Goal: Task Accomplishment & Management: Complete application form

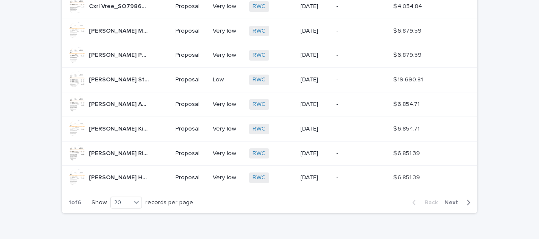
scroll to position [424, 0]
click at [453, 199] on span "Next" at bounding box center [454, 202] width 19 height 6
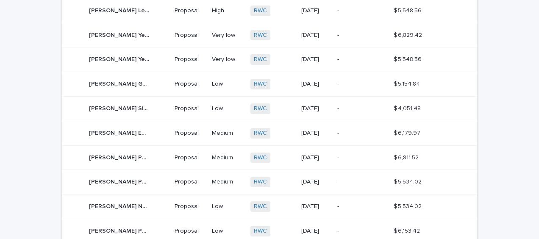
scroll to position [466, 0]
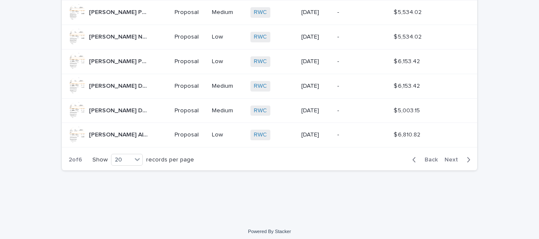
click at [455, 157] on span "Next" at bounding box center [454, 160] width 19 height 6
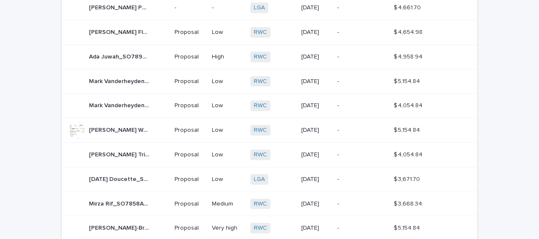
scroll to position [466, 0]
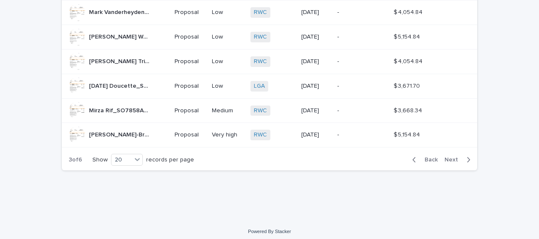
click at [449, 156] on button "Next" at bounding box center [459, 160] width 36 height 8
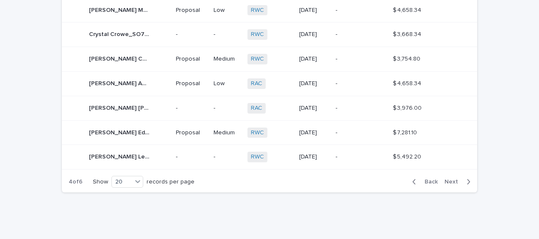
scroll to position [466, 0]
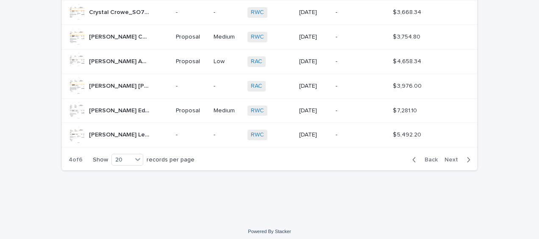
click at [450, 157] on span "Next" at bounding box center [454, 160] width 19 height 6
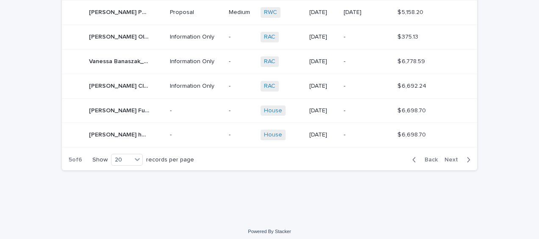
scroll to position [468, 0]
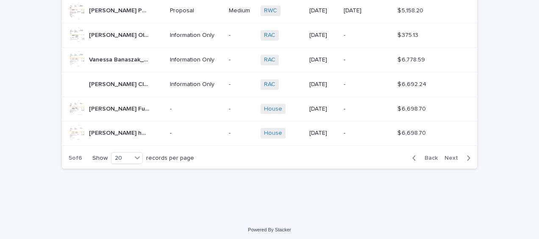
click at [424, 155] on span "Back" at bounding box center [429, 158] width 18 height 6
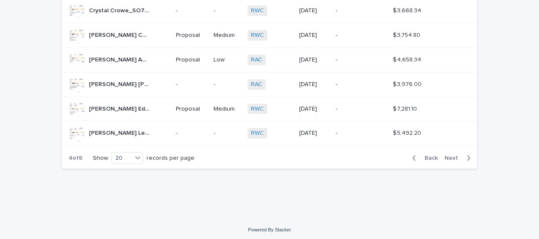
click at [424, 155] on span "Back" at bounding box center [429, 158] width 18 height 6
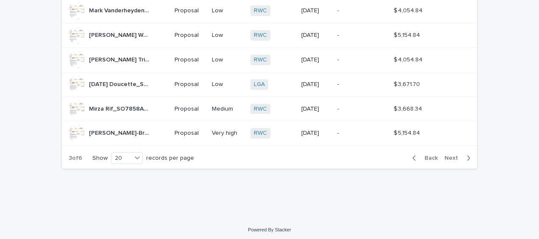
click at [424, 155] on span "Back" at bounding box center [429, 158] width 18 height 6
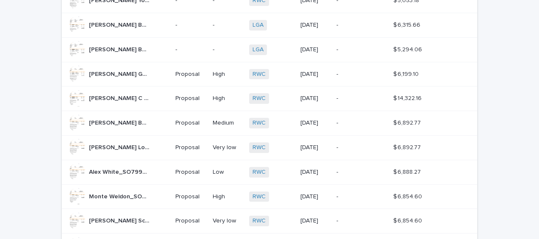
scroll to position [87, 0]
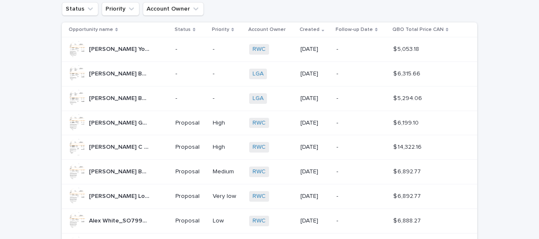
click at [187, 47] on p "-" at bounding box center [191, 49] width 31 height 7
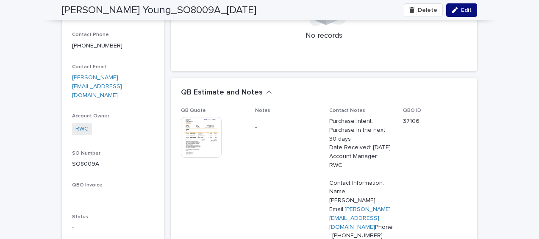
scroll to position [212, 0]
click at [198, 138] on img at bounding box center [201, 138] width 41 height 41
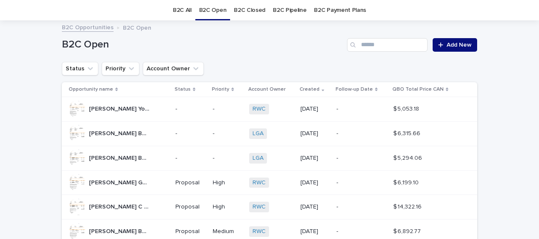
scroll to position [27, 0]
click at [192, 106] on p "-" at bounding box center [191, 108] width 31 height 7
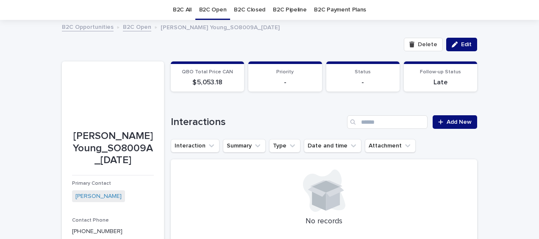
scroll to position [70, 0]
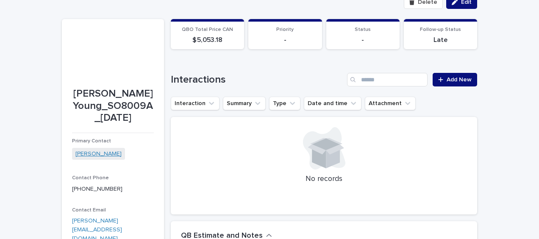
click at [81, 154] on link "[PERSON_NAME]" at bounding box center [98, 154] width 46 height 9
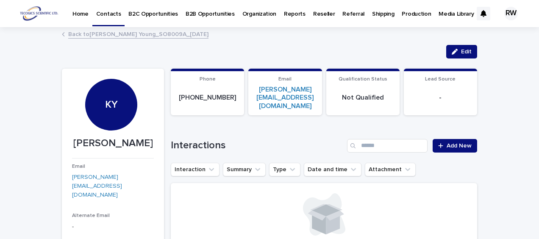
click at [461, 51] on span "Edit" at bounding box center [466, 52] width 11 height 6
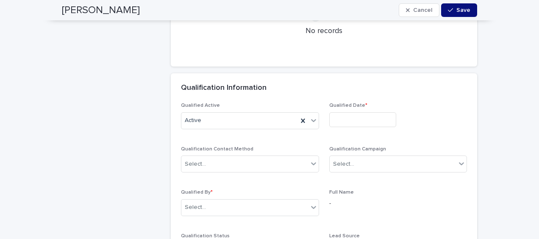
scroll to position [1993, 0]
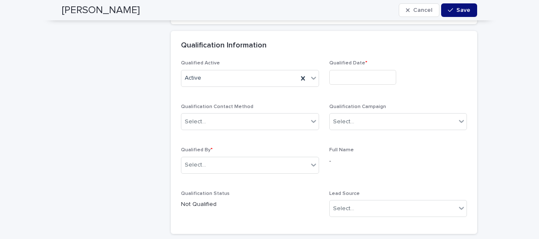
click at [337, 70] on input "text" at bounding box center [363, 77] width 67 height 15
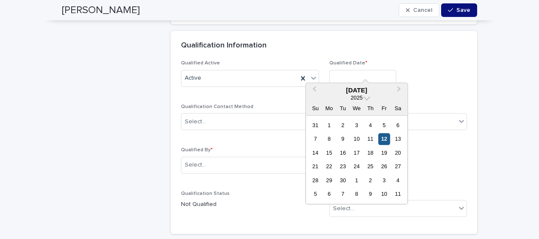
click at [384, 139] on div "12" at bounding box center [384, 139] width 11 height 11
type input "**********"
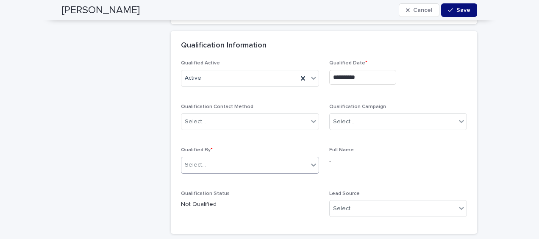
click at [272, 158] on div "Select..." at bounding box center [245, 165] width 127 height 14
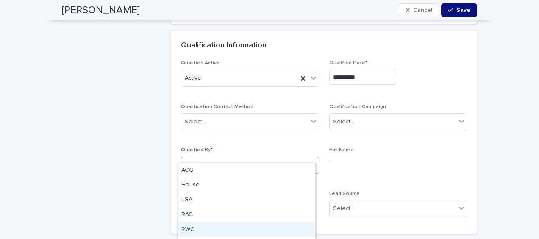
click at [188, 230] on div "RWC" at bounding box center [246, 230] width 137 height 15
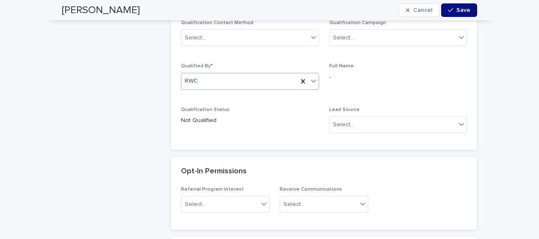
scroll to position [2078, 0]
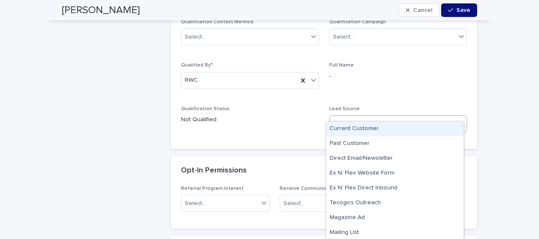
click at [344, 120] on div "Select..." at bounding box center [343, 124] width 21 height 9
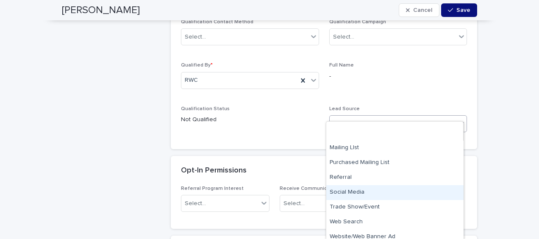
scroll to position [120, 0]
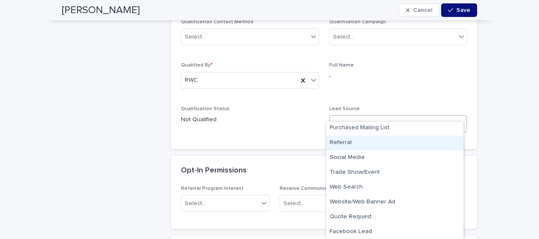
click at [371, 142] on div "Referral" at bounding box center [395, 143] width 137 height 15
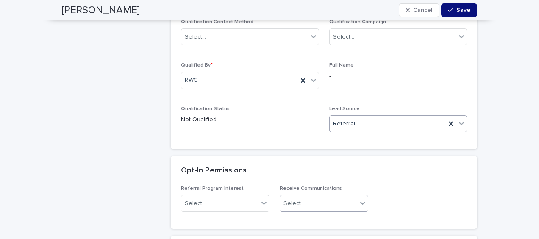
click at [312, 197] on div "Select..." at bounding box center [318, 204] width 77 height 14
click at [310, 143] on div "Yes" at bounding box center [321, 146] width 88 height 15
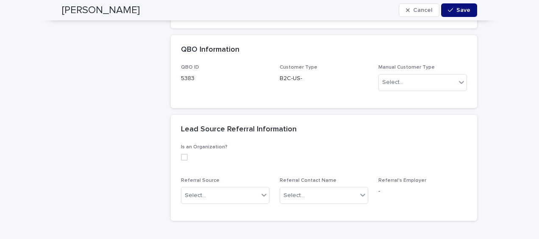
scroll to position [2365, 0]
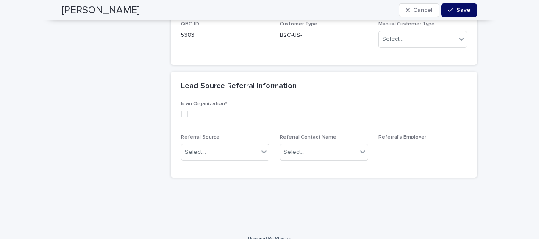
click at [457, 9] on span "Save" at bounding box center [464, 10] width 14 height 6
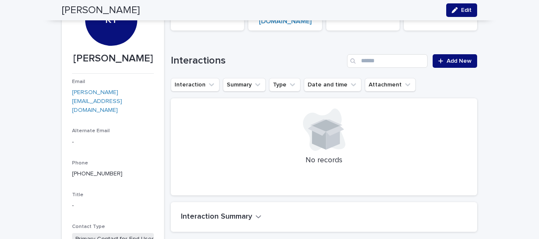
scroll to position [0, 0]
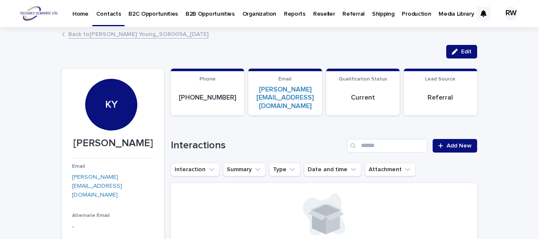
click at [155, 11] on p "B2C Opportunities" at bounding box center [153, 9] width 50 height 18
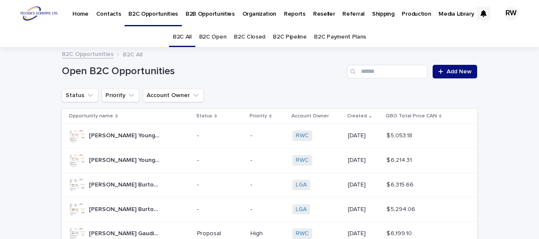
click at [212, 36] on link "B2C Open" at bounding box center [213, 37] width 28 height 20
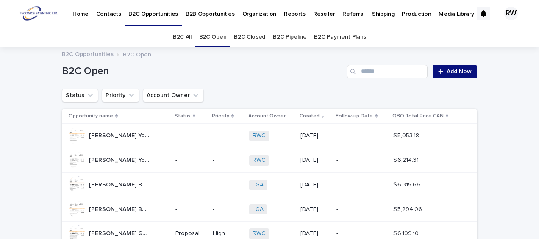
click at [191, 132] on p "-" at bounding box center [191, 135] width 31 height 7
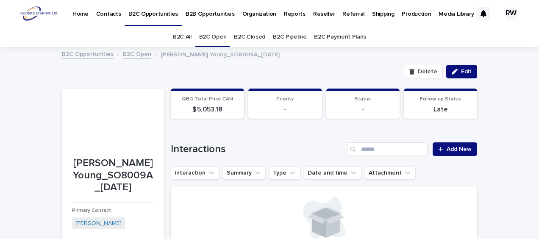
scroll to position [27, 0]
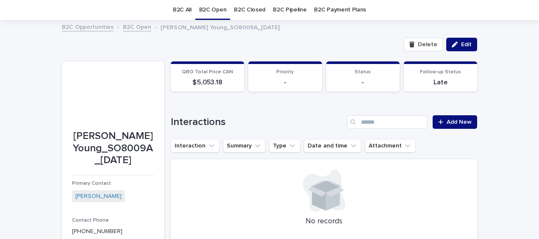
drag, startPoint x: 466, startPoint y: 42, endPoint x: 499, endPoint y: 101, distance: 67.6
click at [466, 42] on span "Edit" at bounding box center [466, 45] width 11 height 6
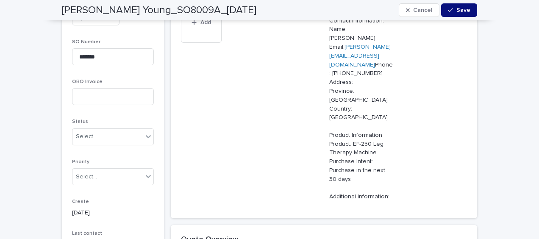
scroll to position [409, 0]
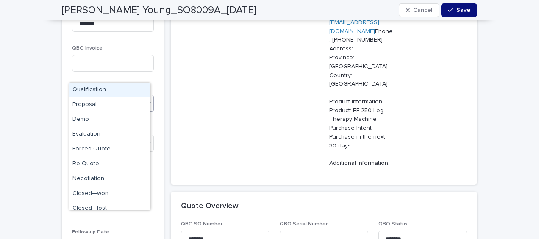
click at [91, 96] on div "Select..." at bounding box center [108, 103] width 70 height 14
click at [89, 104] on div "Proposal" at bounding box center [109, 105] width 81 height 15
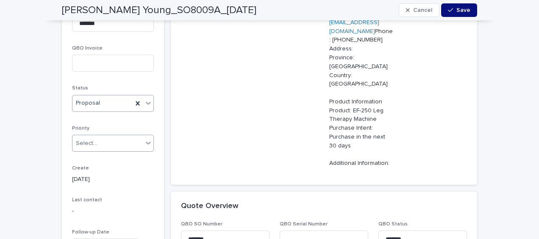
click at [76, 139] on div "Select..." at bounding box center [86, 143] width 21 height 9
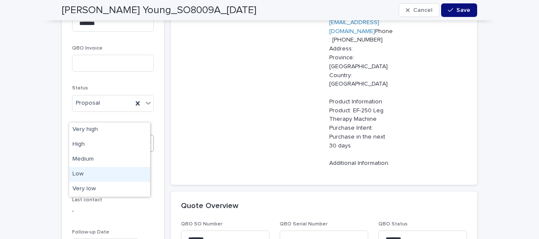
click at [75, 171] on div "Low" at bounding box center [109, 174] width 81 height 15
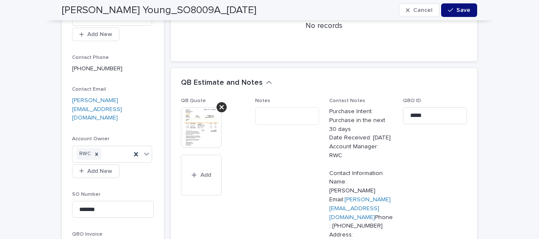
scroll to position [197, 0]
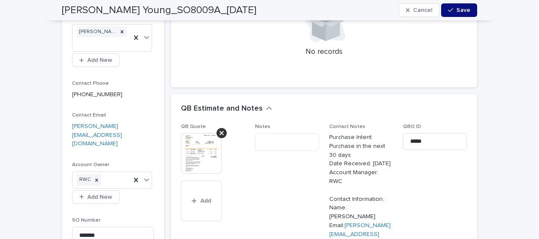
click at [452, 11] on div "button" at bounding box center [452, 10] width 8 height 6
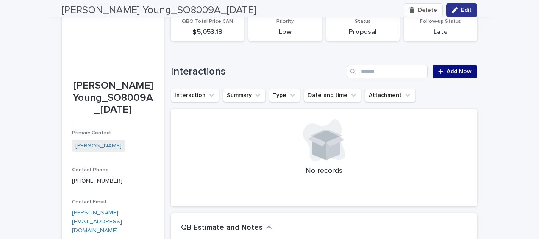
scroll to position [70, 0]
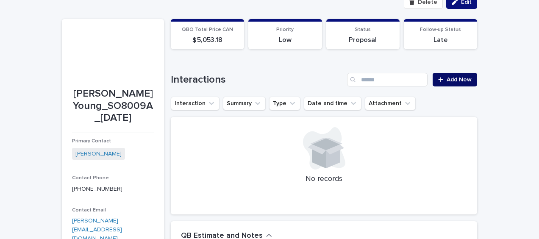
click at [450, 78] on span "Add New" at bounding box center [459, 80] width 25 height 6
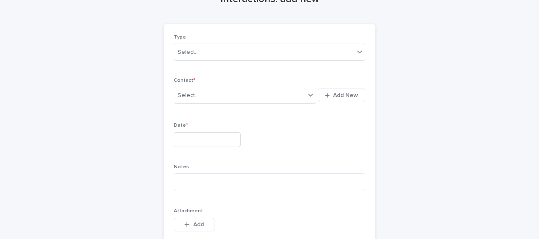
scroll to position [35, 0]
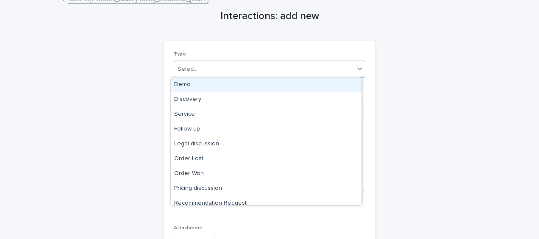
click at [204, 67] on div "Select..." at bounding box center [264, 69] width 180 height 14
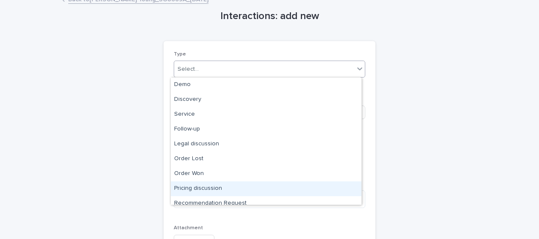
click at [198, 188] on div "Pricing discussion" at bounding box center [266, 189] width 191 height 15
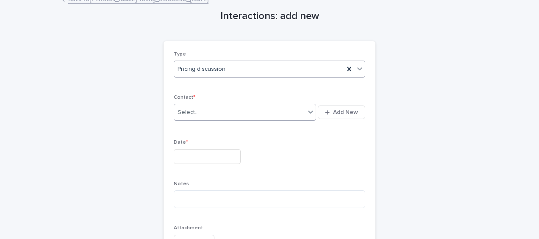
click at [190, 114] on div "Select..." at bounding box center [188, 112] width 21 height 9
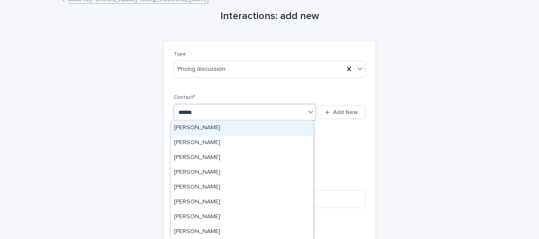
type input "*******"
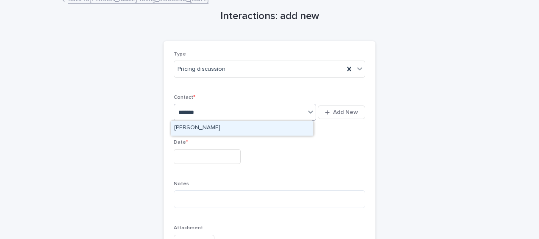
click at [186, 128] on div "[PERSON_NAME]" at bounding box center [242, 128] width 142 height 15
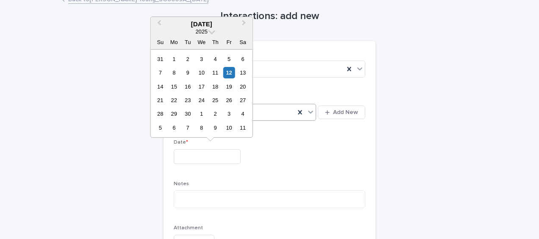
click at [180, 150] on input "text" at bounding box center [207, 156] width 67 height 15
click at [233, 73] on div "12" at bounding box center [228, 72] width 11 height 11
type input "**********"
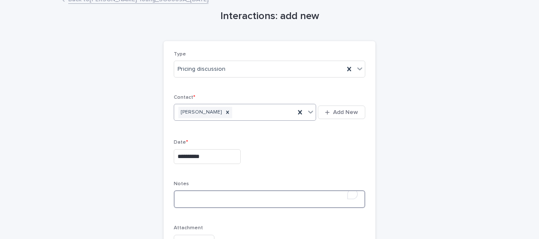
paste textarea "**********"
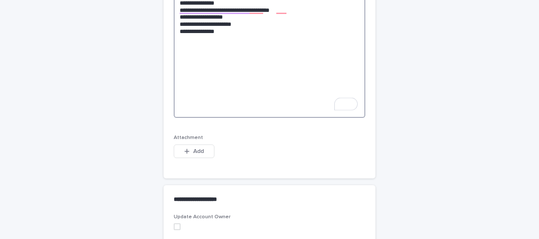
scroll to position [681, 0]
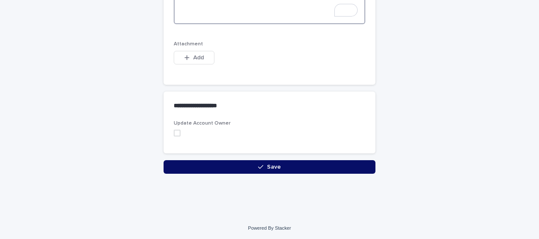
type textarea "**********"
click at [310, 163] on button "Save" at bounding box center [270, 167] width 212 height 14
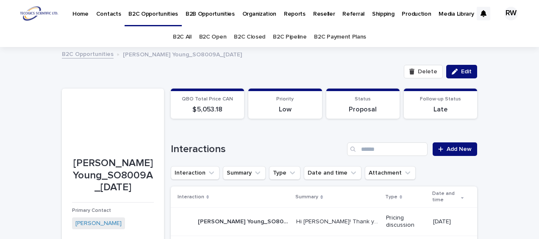
click at [220, 36] on link "B2C Open" at bounding box center [213, 37] width 28 height 20
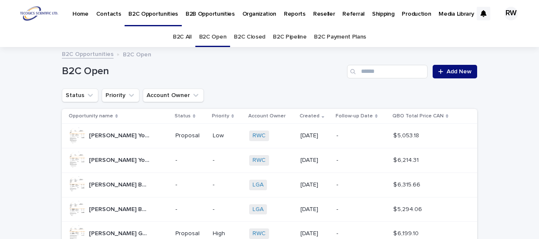
click at [193, 154] on div "-" at bounding box center [191, 161] width 31 height 14
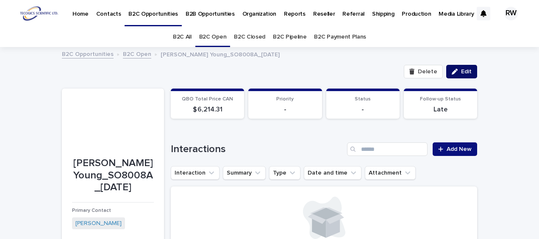
click at [463, 69] on span "Edit" at bounding box center [466, 72] width 11 height 6
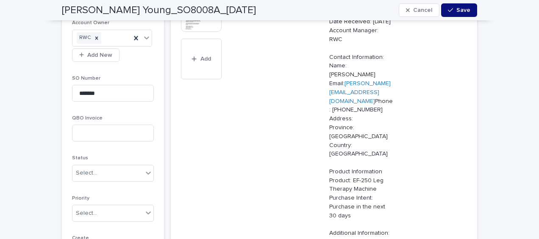
scroll to position [382, 0]
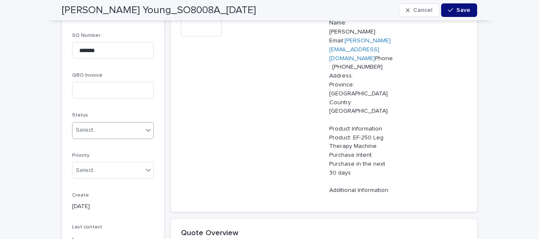
click at [86, 126] on div "Select..." at bounding box center [86, 130] width 21 height 9
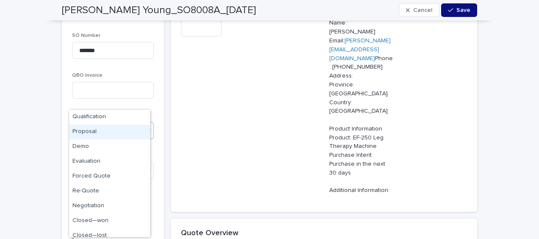
click at [92, 130] on div "Proposal" at bounding box center [109, 132] width 81 height 15
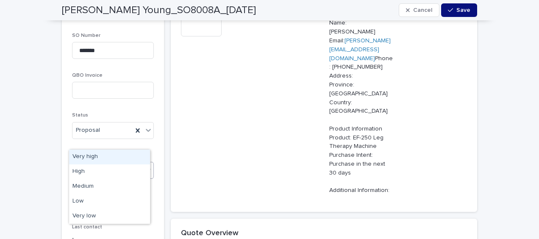
click at [87, 166] on div "Select..." at bounding box center [86, 170] width 21 height 9
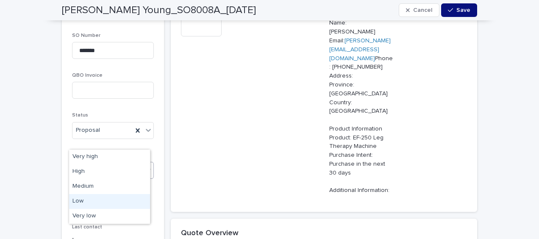
click at [78, 200] on div "Low" at bounding box center [109, 201] width 81 height 15
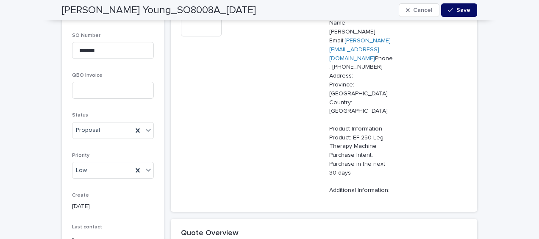
click at [453, 8] on div "button" at bounding box center [452, 10] width 8 height 6
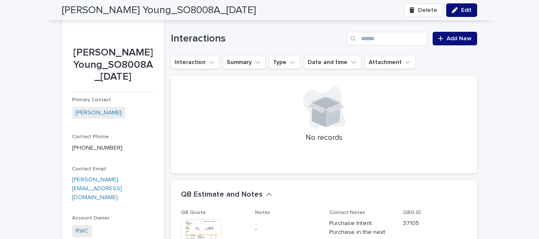
scroll to position [85, 0]
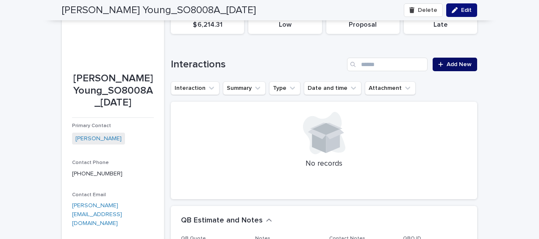
click at [454, 63] on span "Add New" at bounding box center [459, 64] width 25 height 6
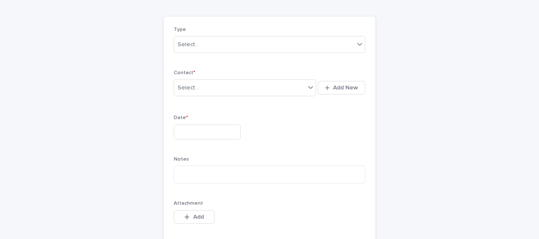
scroll to position [50, 0]
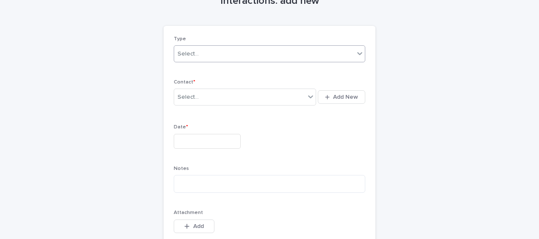
click at [186, 53] on div "Select..." at bounding box center [188, 54] width 21 height 9
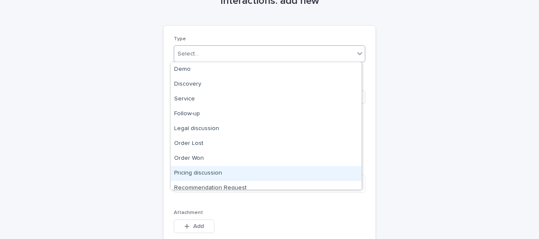
click at [203, 171] on div "Pricing discussion" at bounding box center [266, 173] width 191 height 15
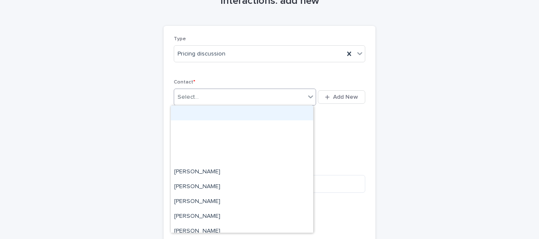
click at [189, 99] on div "Select..." at bounding box center [188, 97] width 21 height 9
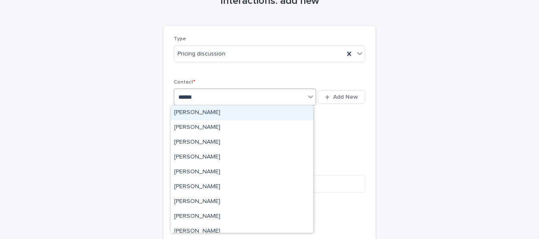
type input "*******"
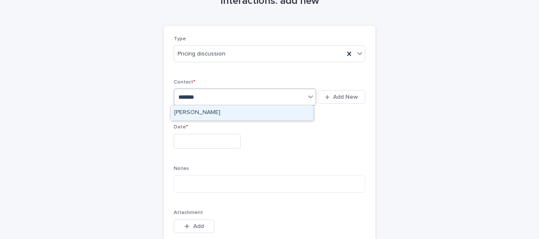
click at [190, 111] on div "[PERSON_NAME]" at bounding box center [242, 113] width 142 height 15
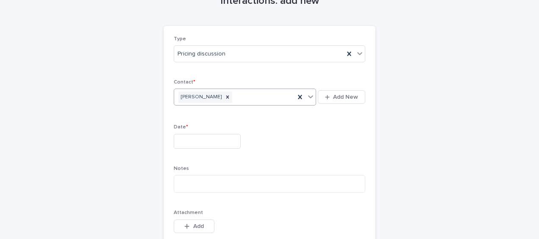
click at [184, 136] on input "text" at bounding box center [207, 141] width 67 height 15
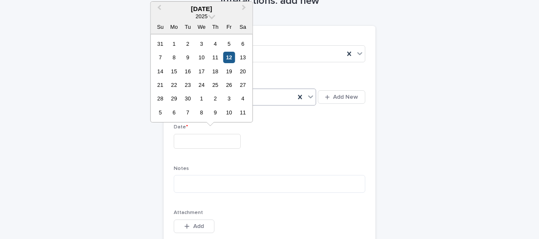
click at [229, 58] on div "12" at bounding box center [228, 57] width 11 height 11
type input "**********"
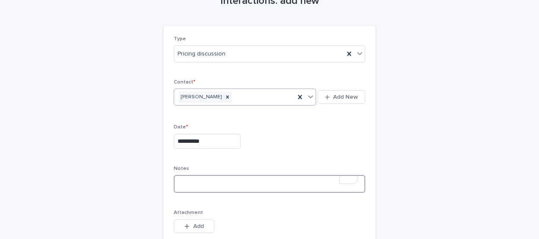
paste textarea "**********"
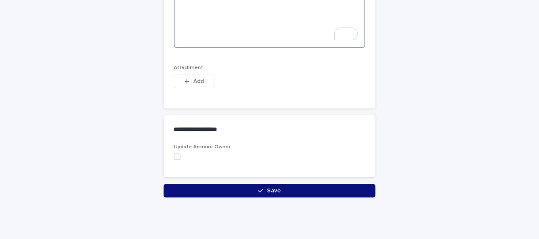
scroll to position [681, 0]
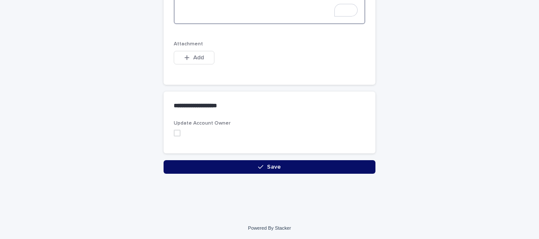
type textarea "**********"
click at [173, 165] on button "Save" at bounding box center [270, 167] width 212 height 14
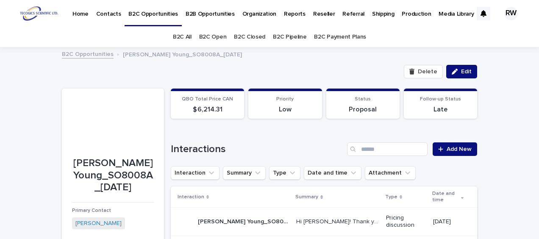
click at [217, 33] on link "B2C Open" at bounding box center [213, 37] width 28 height 20
